Goal: Information Seeking & Learning: Learn about a topic

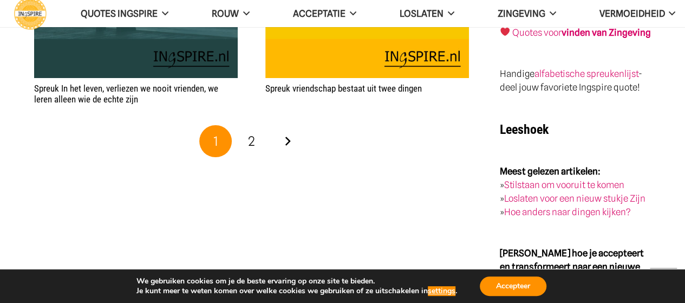
scroll to position [2056, 0]
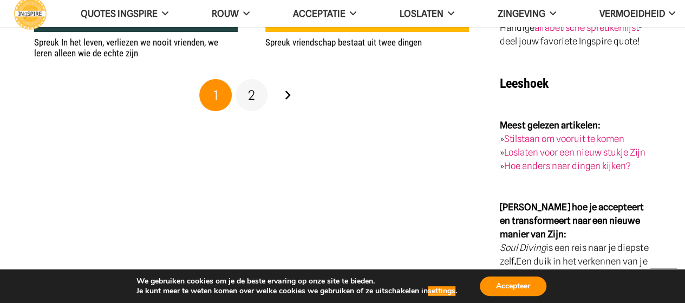
click at [252, 96] on span "2" at bounding box center [251, 95] width 7 height 16
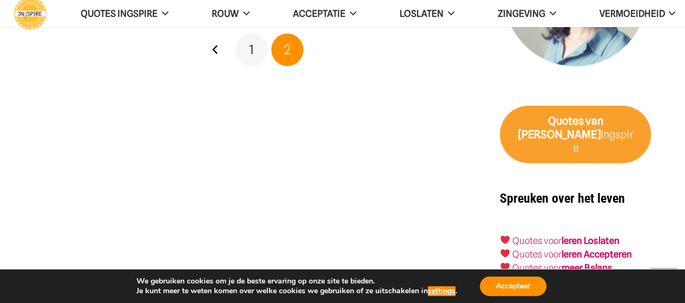
scroll to position [1732, 0]
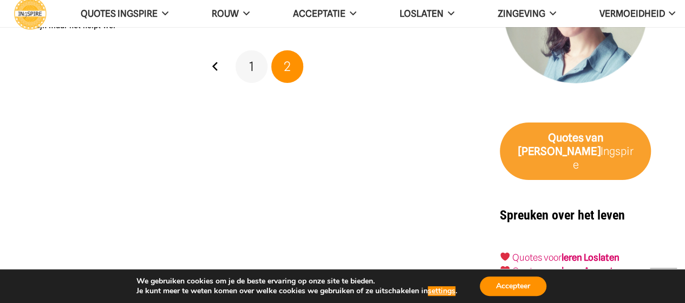
click at [255, 67] on link "1" at bounding box center [251, 66] width 32 height 32
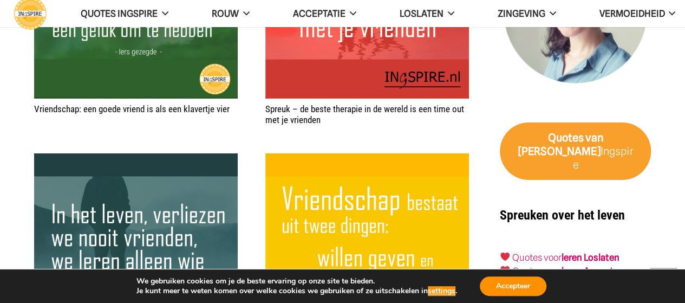
scroll to position [1786, 0]
